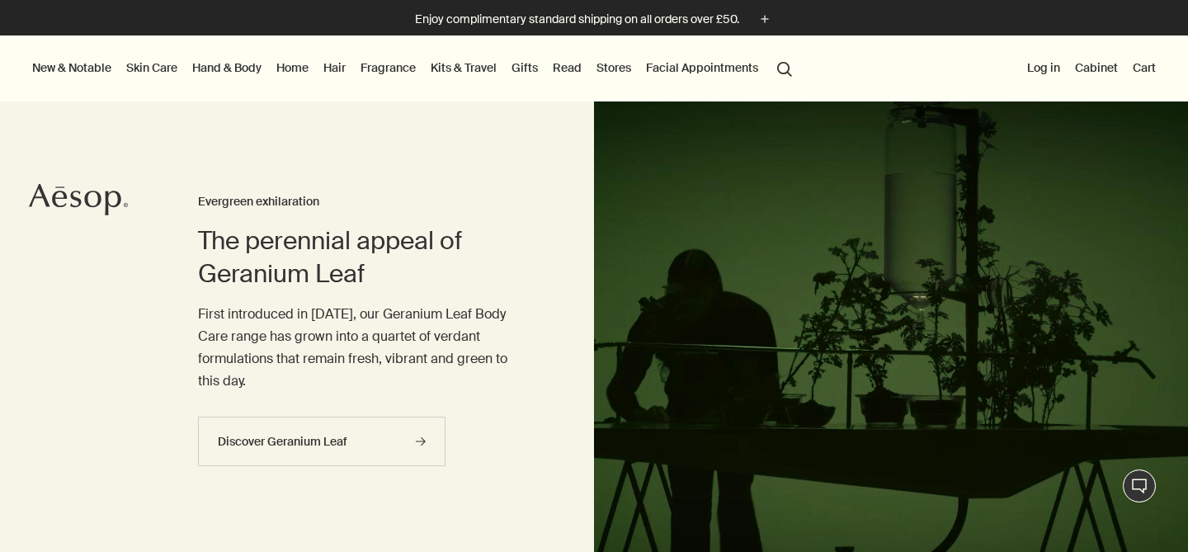
click at [484, 74] on link "Kits & Travel" at bounding box center [463, 67] width 73 height 21
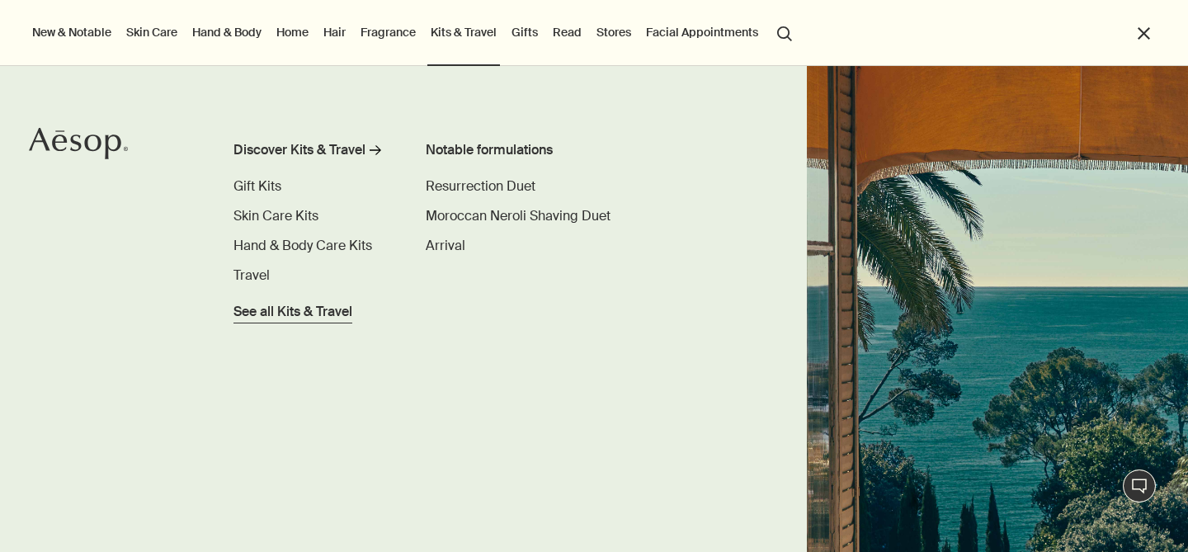
click at [266, 312] on span "See all Kits & Travel" at bounding box center [293, 312] width 119 height 20
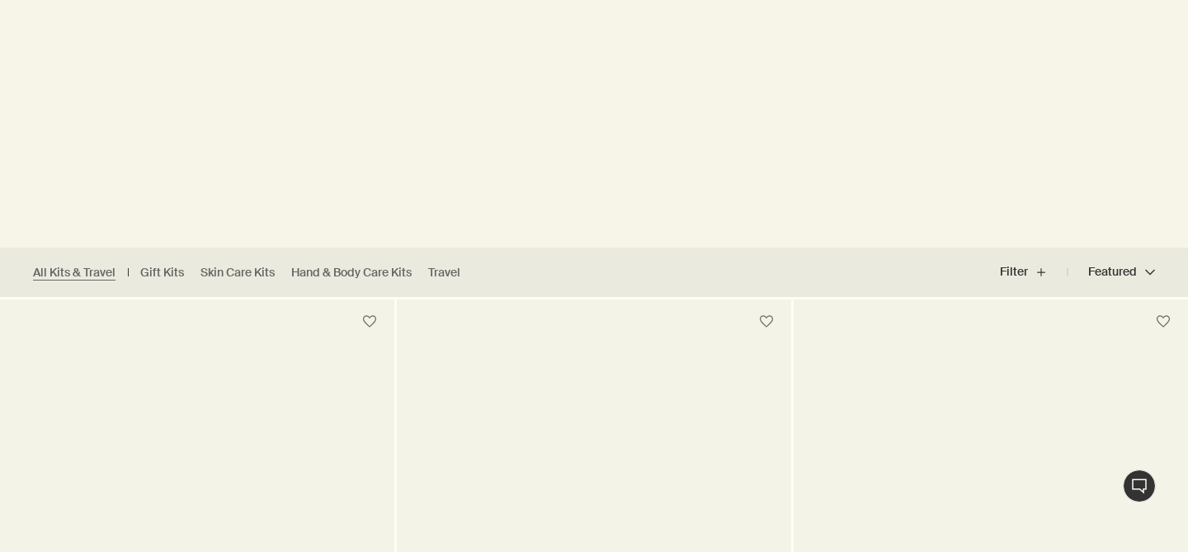
scroll to position [381, 0]
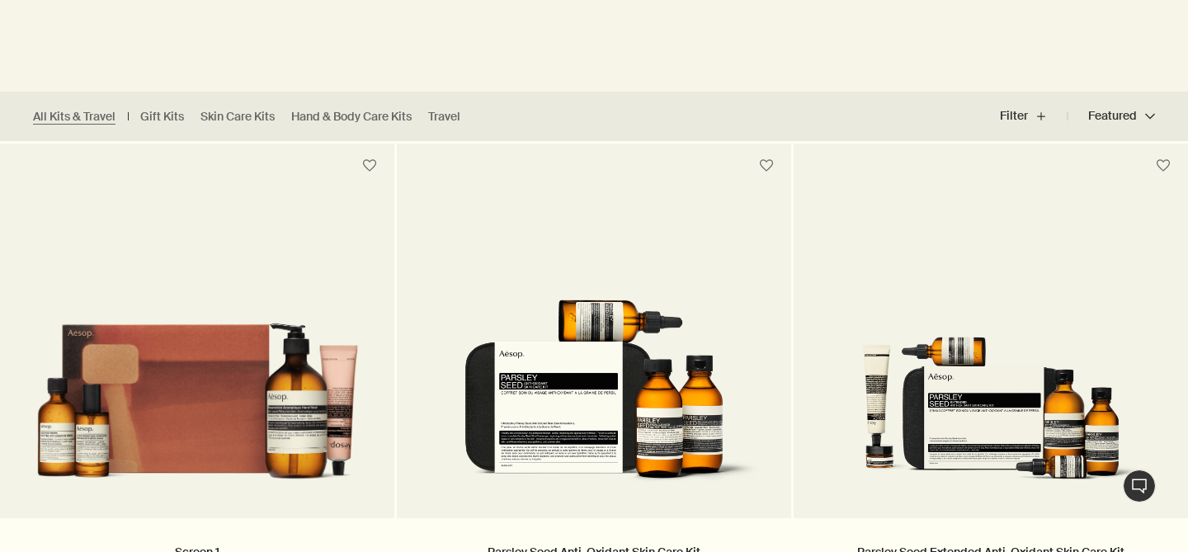
click at [1142, 117] on button "Featured Featured chevron" at bounding box center [1111, 117] width 87 height 40
click at [1095, 181] on span "Price - Low to High" at bounding box center [1084, 188] width 107 height 17
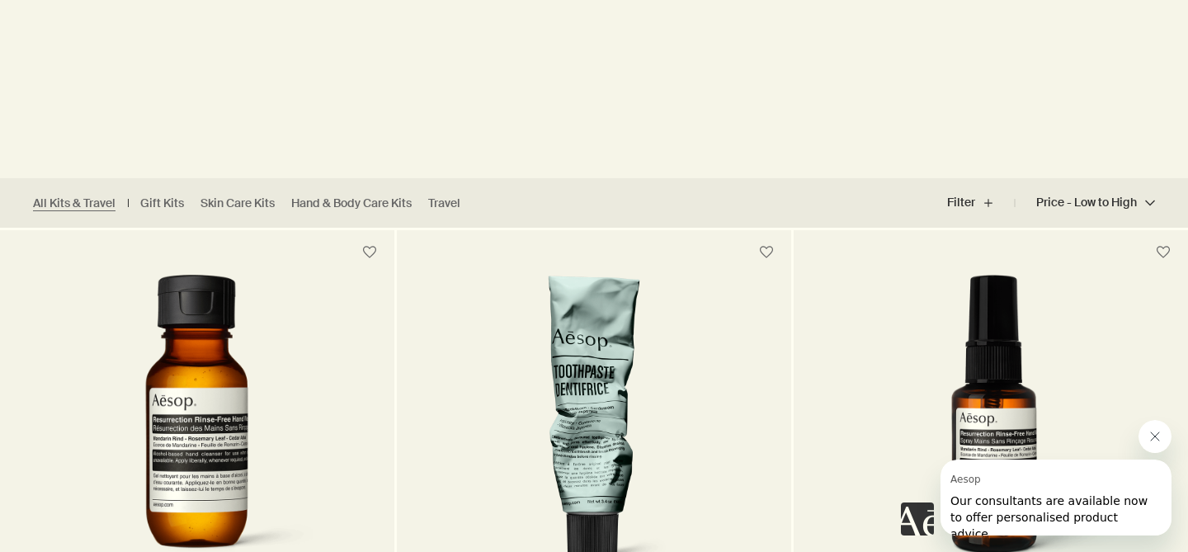
scroll to position [317, 0]
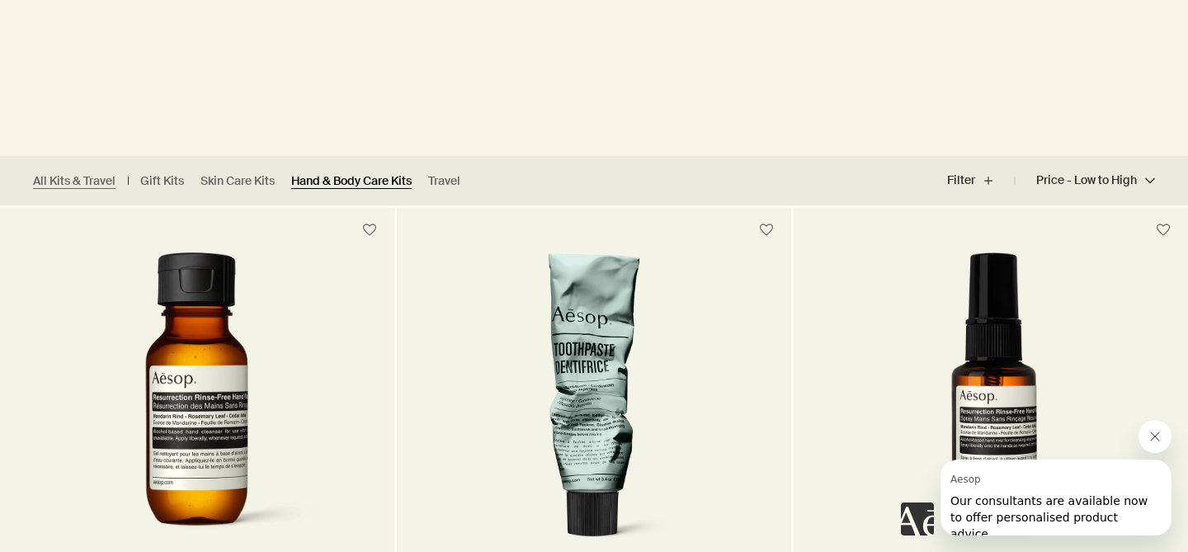
click at [391, 173] on link "Hand & Body Care Kits" at bounding box center [351, 181] width 120 height 16
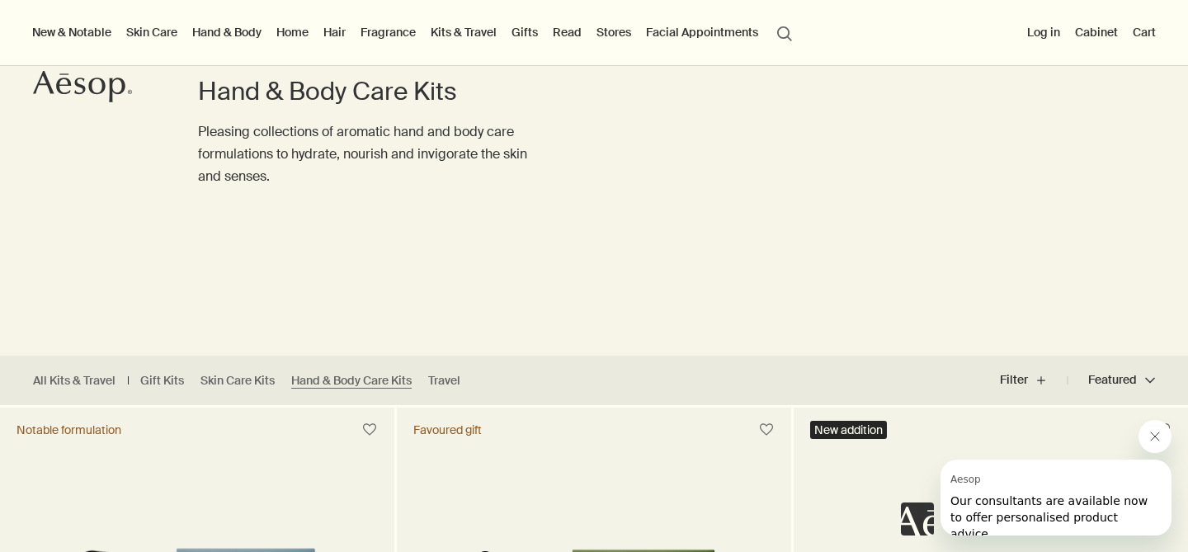
scroll to position [111, 0]
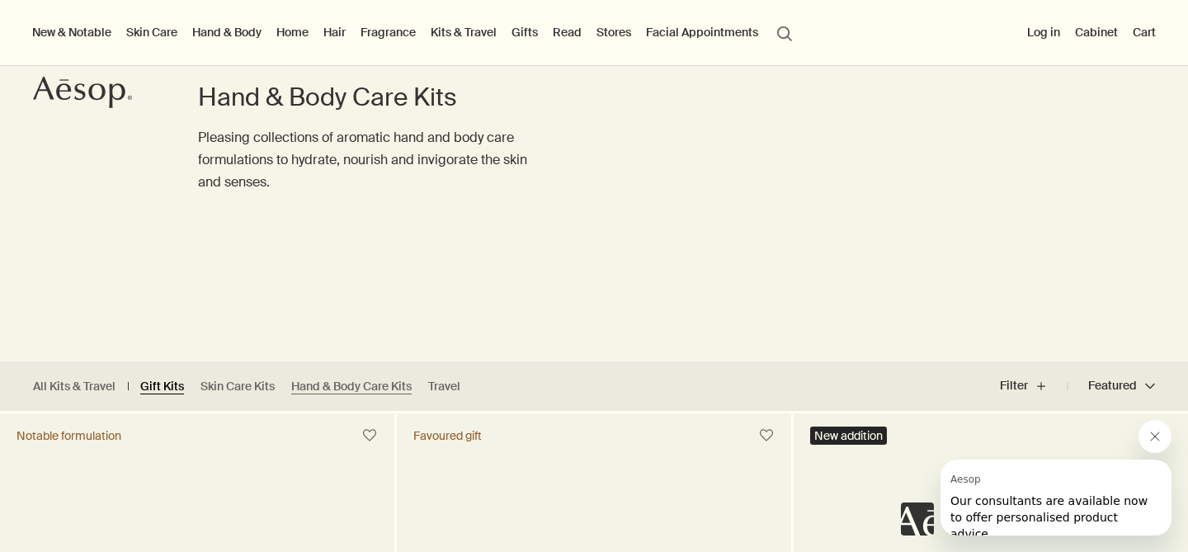
click at [172, 387] on link "Gift Kits" at bounding box center [162, 387] width 44 height 16
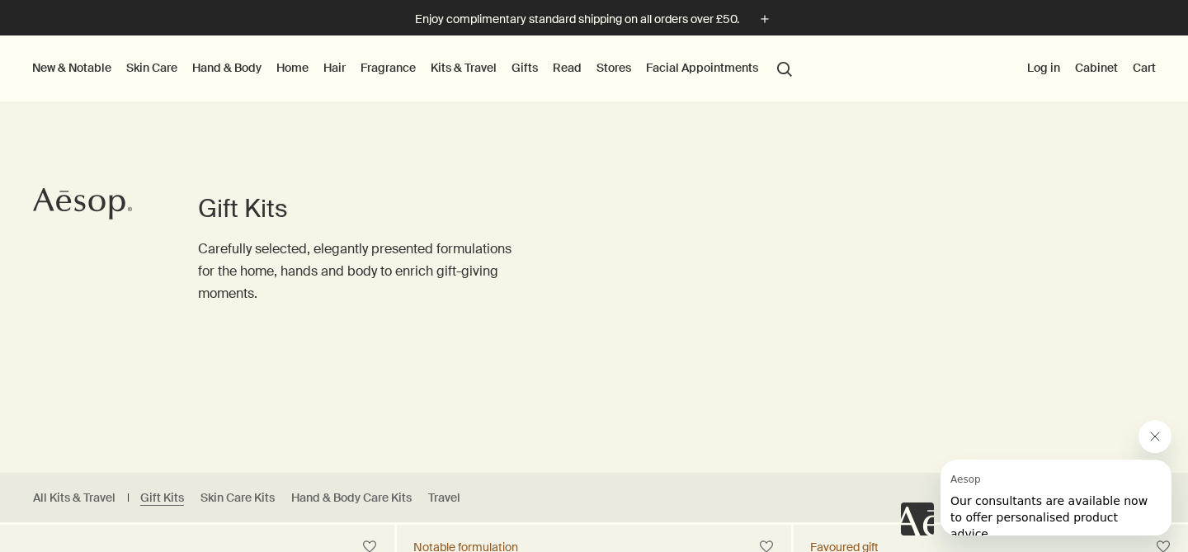
click at [526, 64] on link "Gifts" at bounding box center [524, 67] width 33 height 21
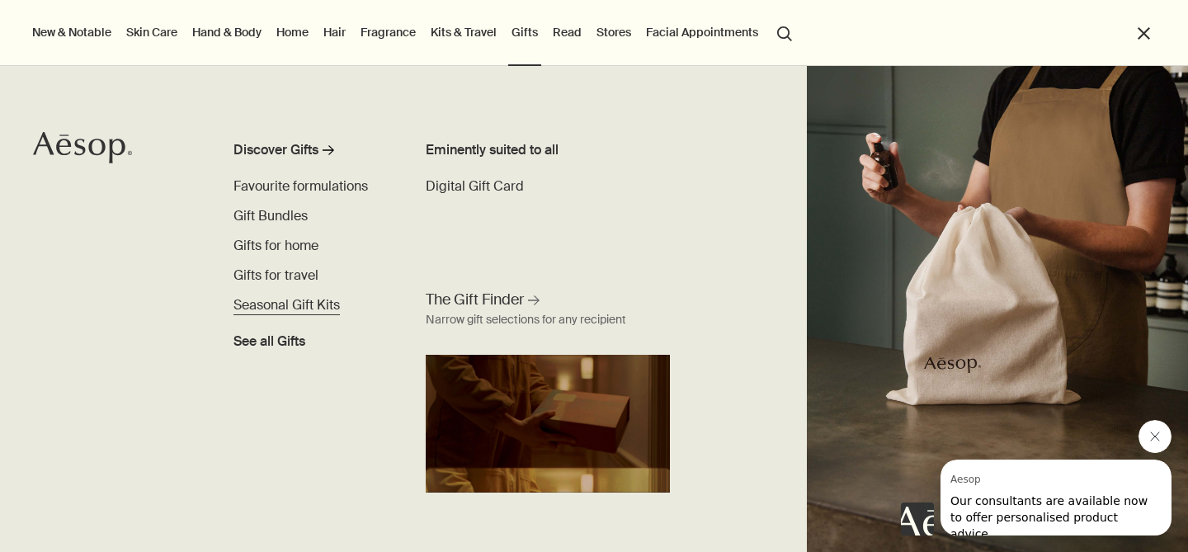
click at [299, 304] on span "Seasonal Gift Kits" at bounding box center [287, 304] width 106 height 17
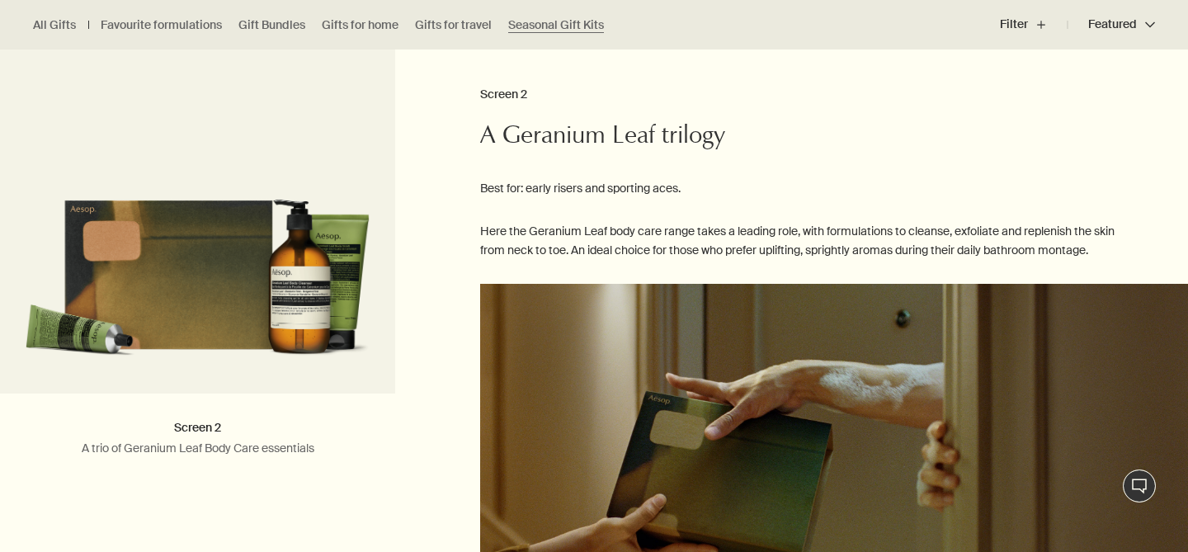
scroll to position [2392, 0]
